Goal: Task Accomplishment & Management: Manage account settings

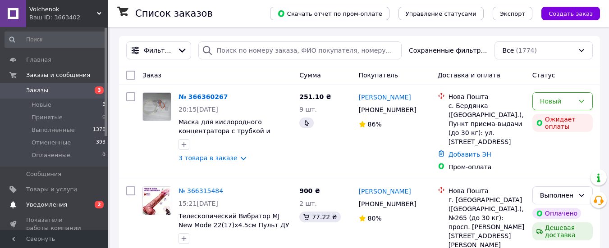
click at [52, 208] on span "Уведомления" at bounding box center [46, 205] width 41 height 8
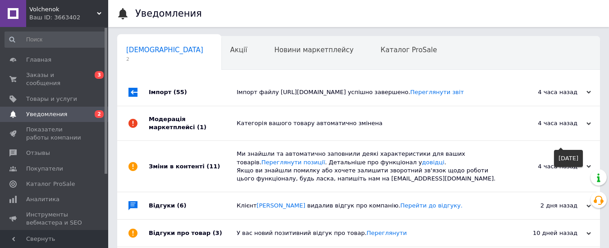
click at [544, 127] on div "4 часа назад" at bounding box center [545, 123] width 90 height 8
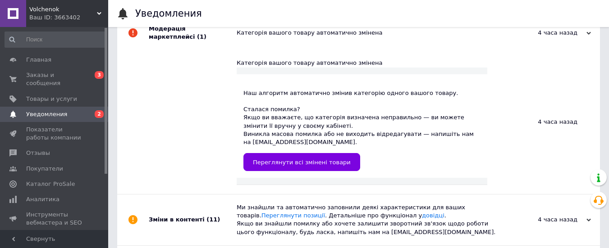
scroll to position [90, 0]
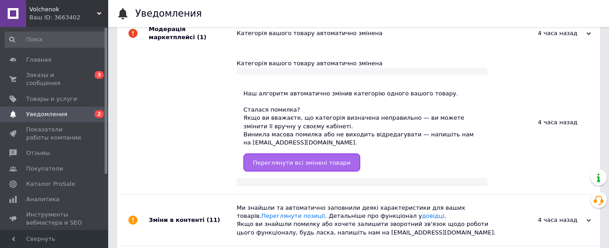
click at [314, 166] on span "Переглянути всі змінені товари" at bounding box center [302, 162] width 98 height 7
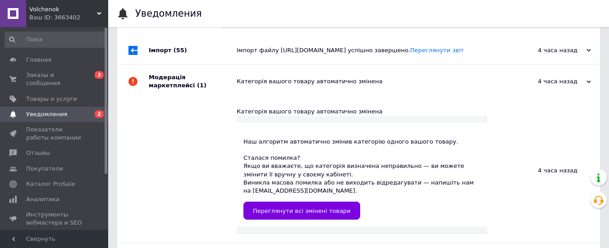
scroll to position [0, 0]
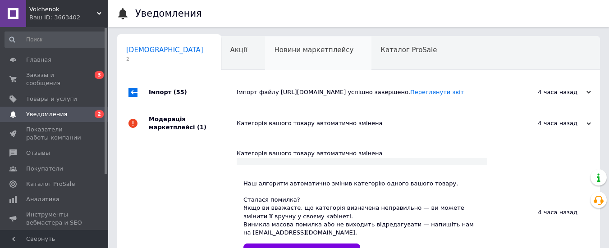
click at [274, 50] on span "Новини маркетплейсу" at bounding box center [313, 50] width 79 height 8
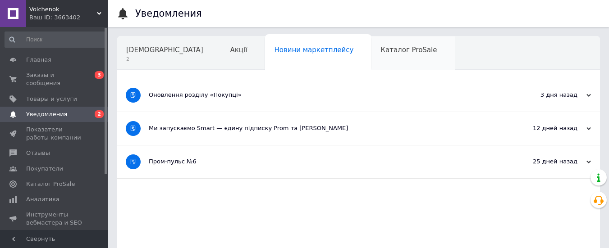
click at [380, 47] on span "Каталог ProSale" at bounding box center [408, 50] width 56 height 8
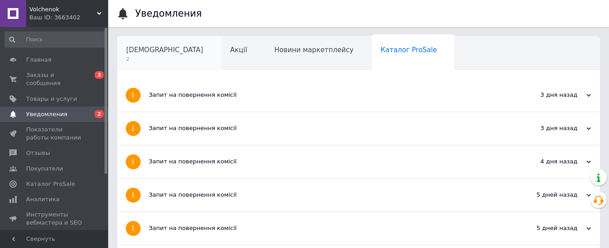
click at [154, 49] on span "[DEMOGRAPHIC_DATA]" at bounding box center [164, 50] width 77 height 8
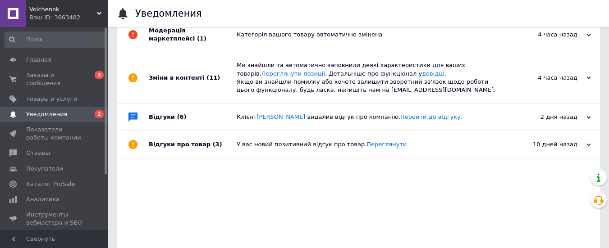
scroll to position [89, 0]
click at [424, 120] on link "Перейти до відгуку." at bounding box center [431, 116] width 62 height 7
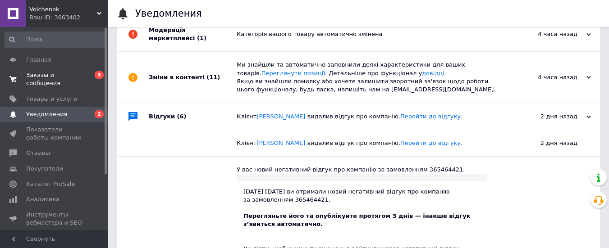
click at [71, 76] on span "Заказы и сообщения" at bounding box center [54, 79] width 57 height 16
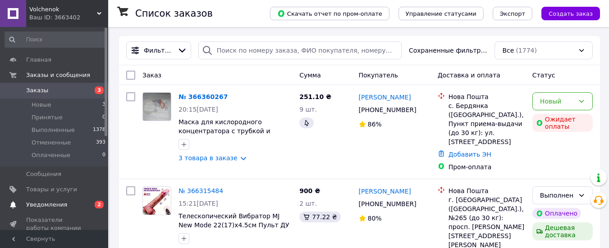
click at [58, 204] on span "Уведомления" at bounding box center [46, 205] width 41 height 8
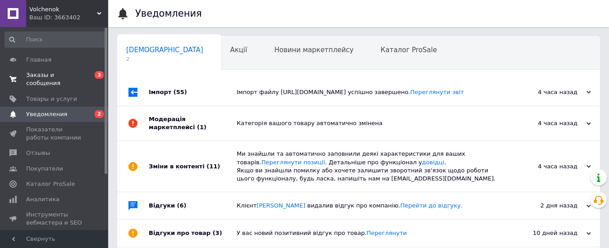
click at [51, 74] on span "Заказы и сообщения" at bounding box center [54, 79] width 57 height 16
